Goal: Communication & Community: Answer question/provide support

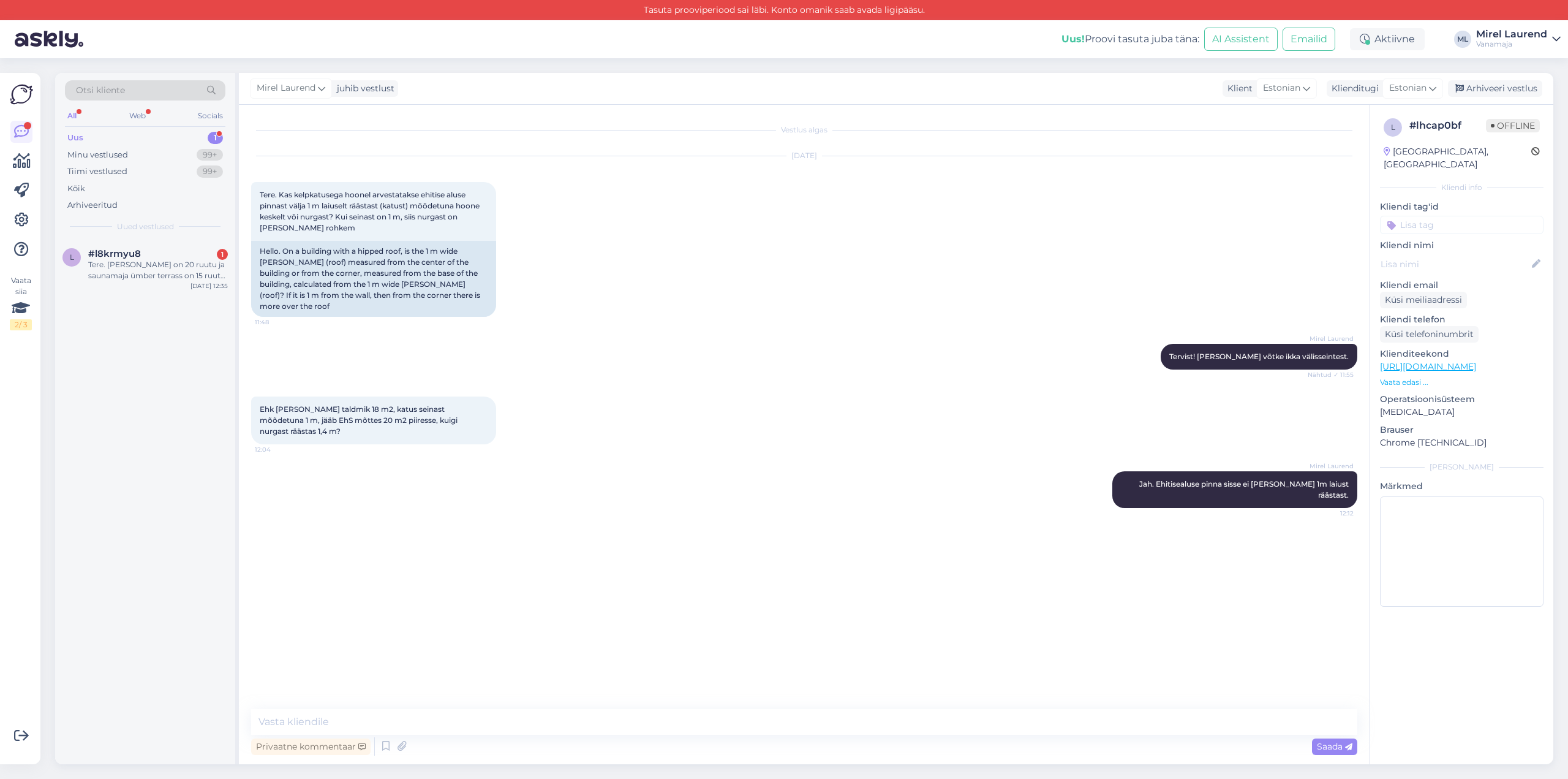
click at [134, 248] on span "#l8krmyu8" at bounding box center [114, 254] width 53 height 11
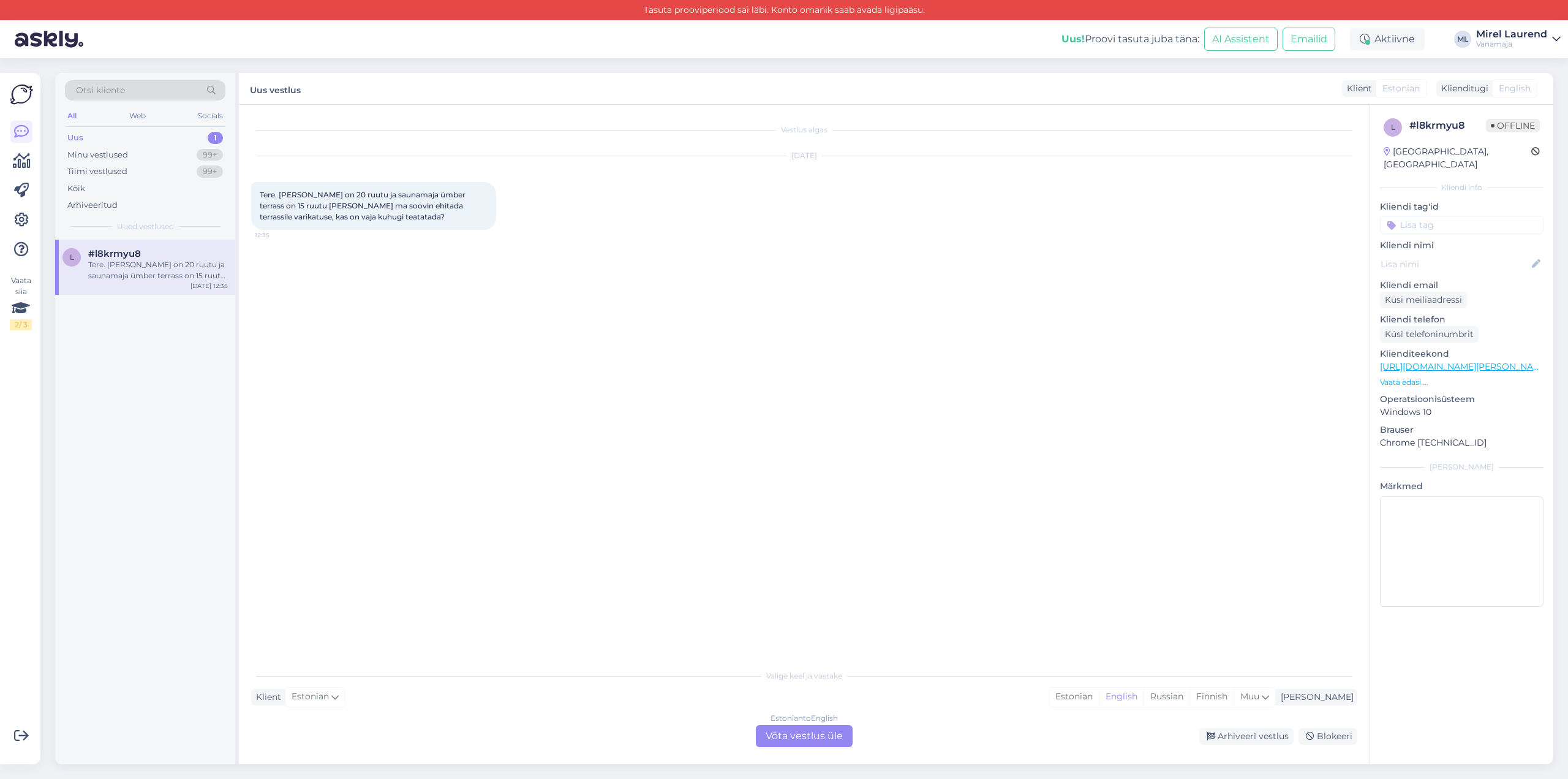
click at [784, 728] on div "Estonian to English Võta vestlus üle" at bounding box center [804, 736] width 97 height 22
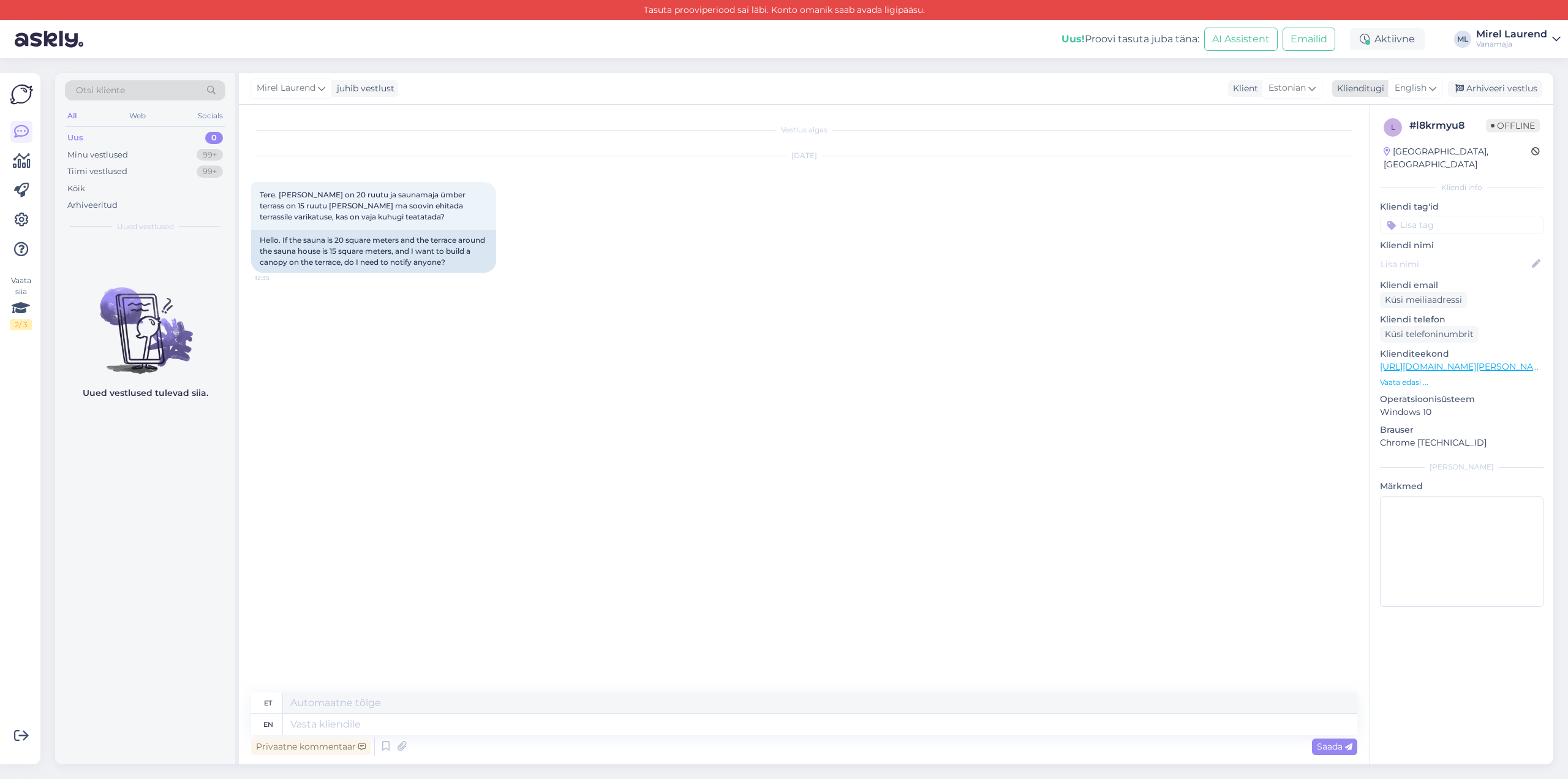
click at [1419, 84] on span "English" at bounding box center [1411, 88] width 31 height 13
click at [1367, 290] on link "Estonian" at bounding box center [1388, 300] width 135 height 20
click at [435, 721] on textarea at bounding box center [804, 722] width 1107 height 26
paste textarea "Tervist! Antud töö jaoks on [PERSON_NAME] ehitusprojekti ja omavalitsuse kooskõ…"
click at [887, 719] on textarea "Tervist! Antud töö jaoks on [PERSON_NAME] ehitusprojekti ja omavalitsuse kooskõ…" at bounding box center [804, 722] width 1107 height 26
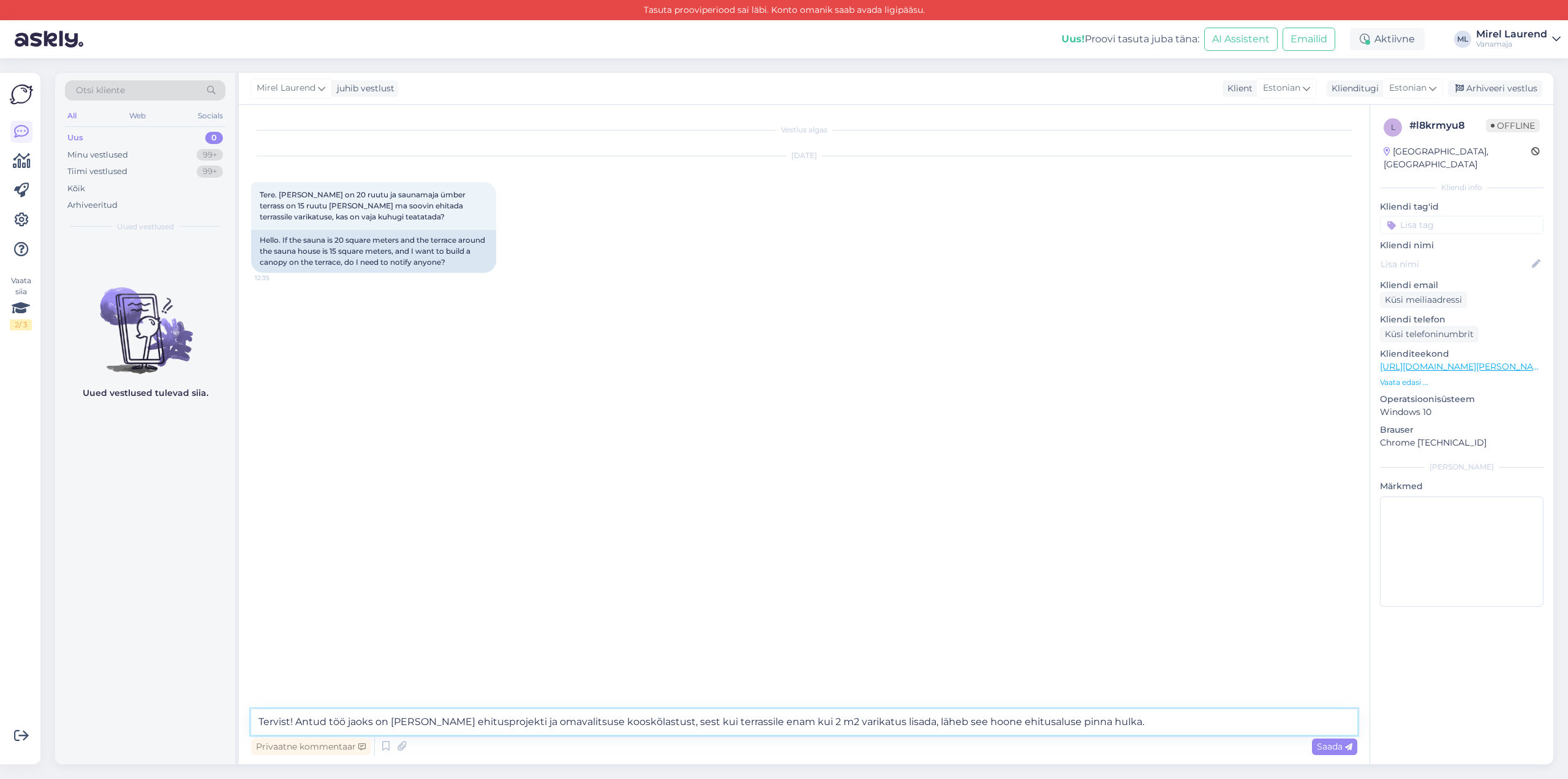
click at [887, 719] on textarea "Tervist! Antud töö jaoks on [PERSON_NAME] ehitusprojekti ja omavalitsuse kooskõ…" at bounding box center [804, 722] width 1107 height 26
click at [941, 723] on textarea "Tervist! Antud töö jaoks on [PERSON_NAME] ehitusprojekti ja omavalitsuse kooskõ…" at bounding box center [804, 722] width 1107 height 26
click at [1013, 722] on textarea "Tervist! Antud töö jaoks on [PERSON_NAME] ehitusprojekti ja omavalitsuse kooskõ…" at bounding box center [804, 722] width 1107 height 26
click at [992, 721] on textarea "Tervist! Antud töö jaoks on [PERSON_NAME] ehitusprojekti ja omavalitsuse kooskõ…" at bounding box center [804, 722] width 1107 height 26
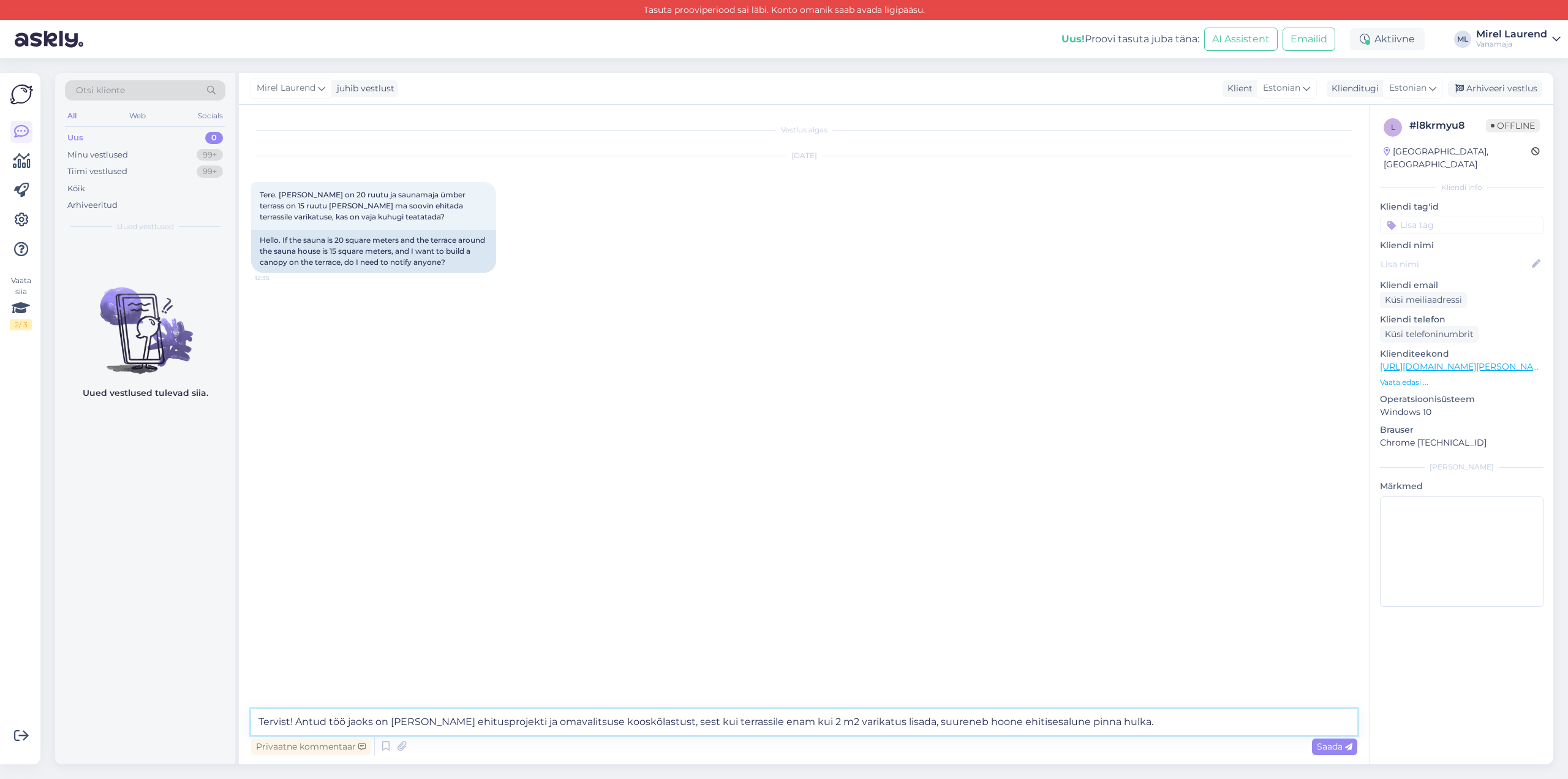
click at [1069, 722] on textarea "Tervist! Antud töö jaoks on [PERSON_NAME] ehitusprojekti ja omavalitsuse kooskõ…" at bounding box center [804, 722] width 1107 height 26
click at [986, 723] on textarea "Tervist! Antud töö jaoks on [PERSON_NAME] ehitusprojekti ja omavalitsuse kooskõ…" at bounding box center [804, 722] width 1107 height 26
click at [998, 721] on textarea "Tervist! Antud töö jaoks on [PERSON_NAME] ehitusprojekti ja omavalitsuse kooskõ…" at bounding box center [804, 722] width 1107 height 26
click at [1002, 721] on textarea "Tervist! Antud töö jaoks on [PERSON_NAME] ehitusprojekti ja omavalitsuse kooskõ…" at bounding box center [804, 722] width 1107 height 26
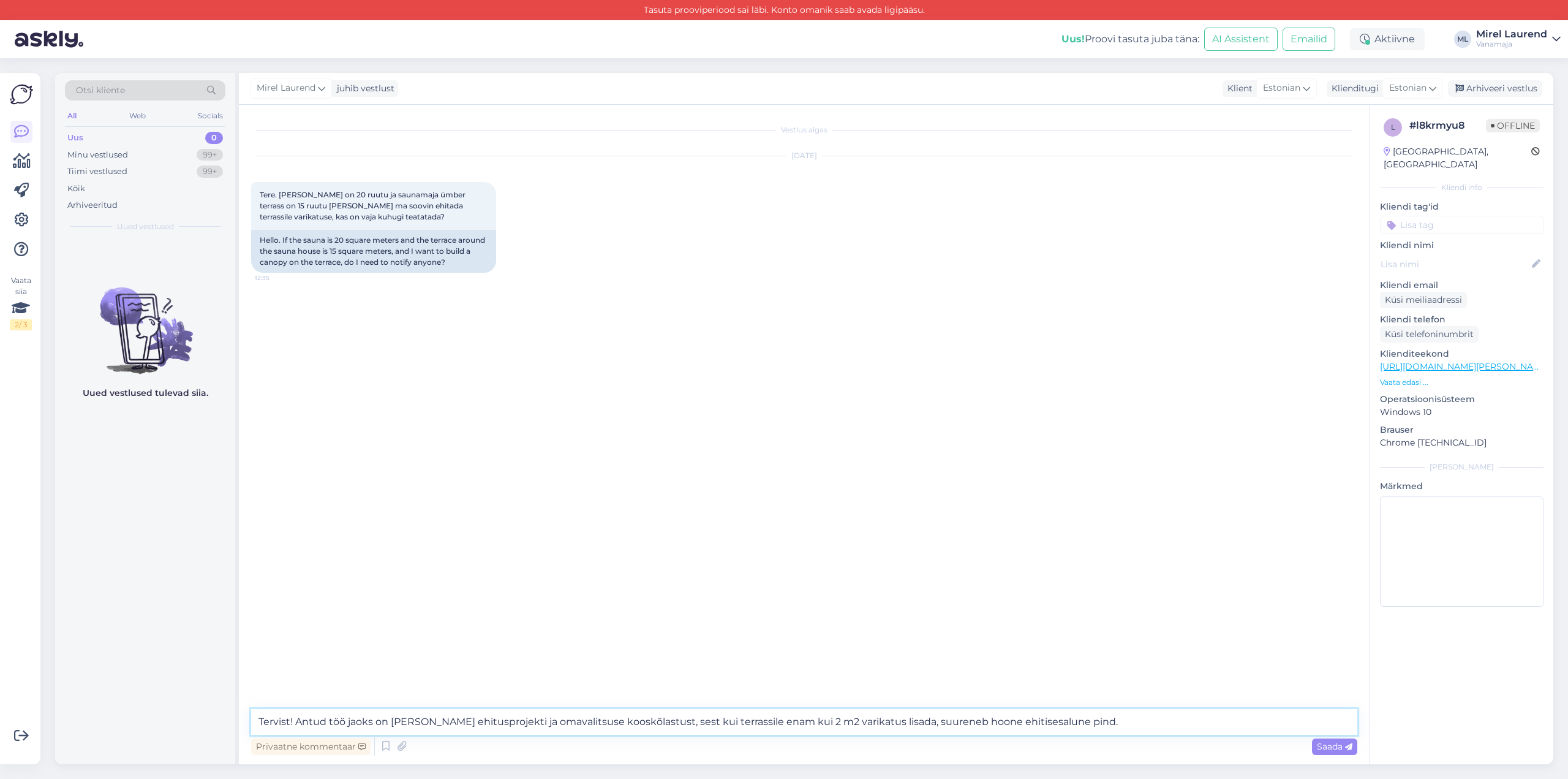
type textarea "Tervist! Antud töö jaoks on [PERSON_NAME] ehitusprojekti ja omavalitsuse kooskõ…"
